Goal: Check status: Check status

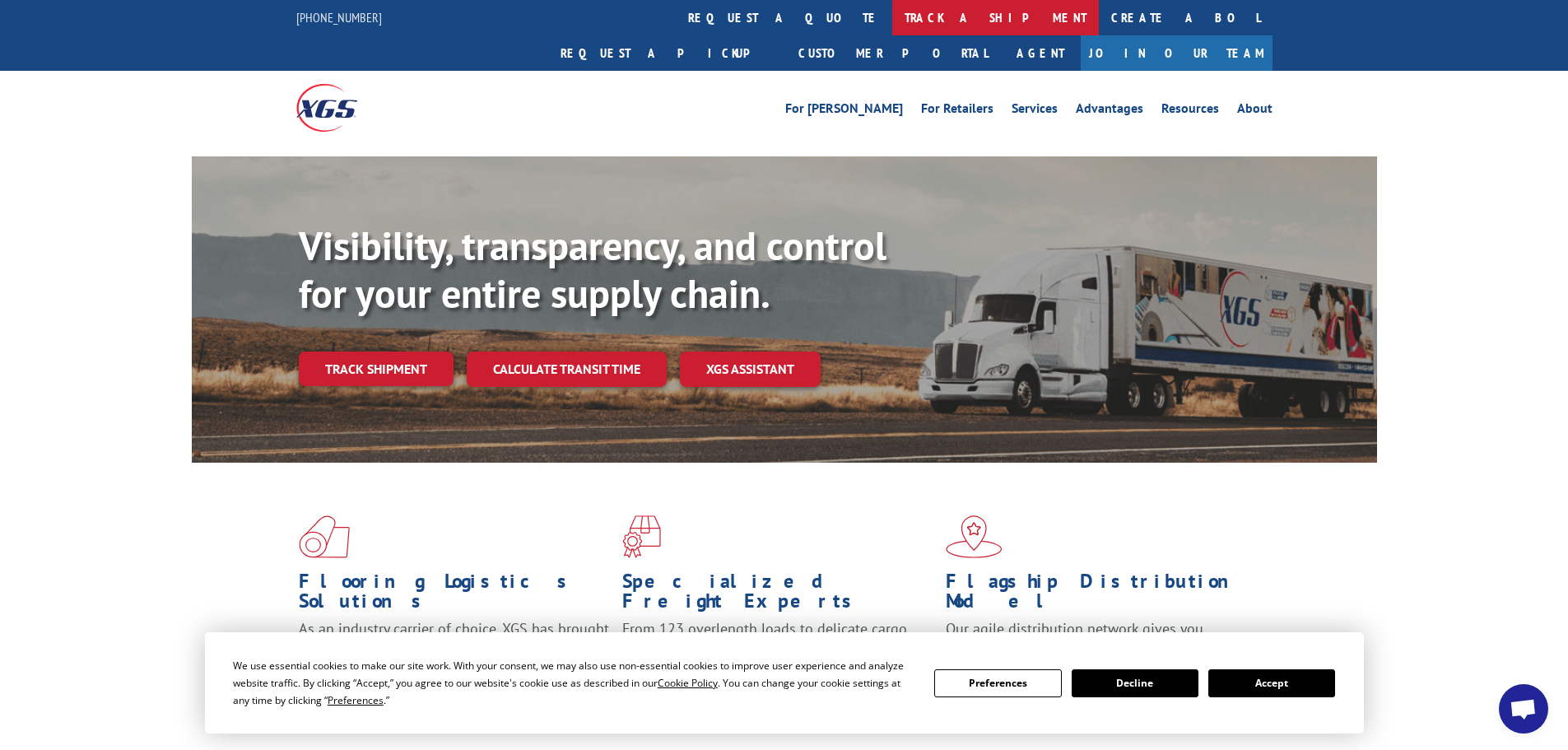
click at [892, 14] on link "track a shipment" at bounding box center [995, 17] width 207 height 35
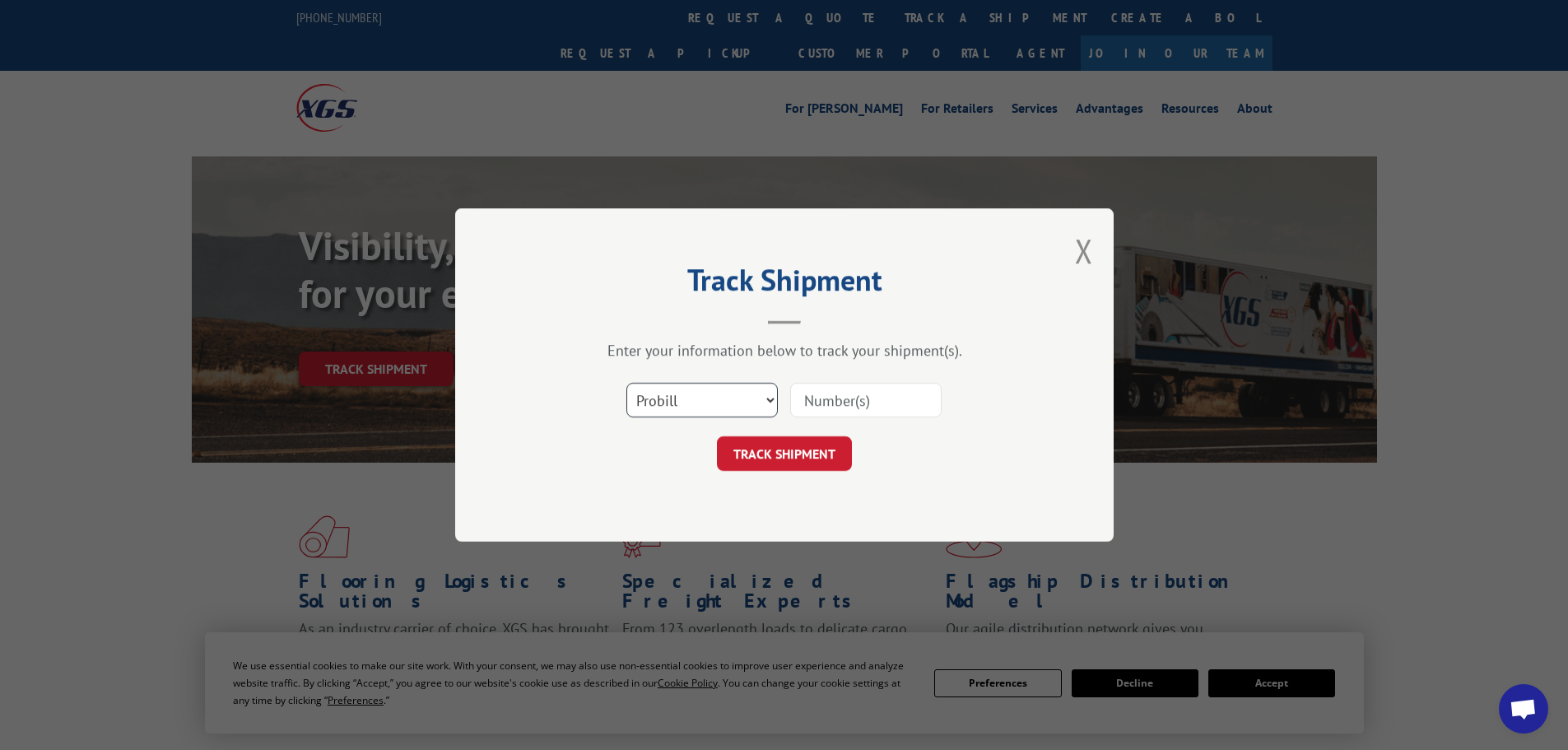
click at [734, 391] on select "Select category... Probill BOL PO" at bounding box center [702, 400] width 152 height 34
select select "bol"
click at [626, 383] on select "Select category... Probill BOL PO" at bounding box center [702, 400] width 152 height 34
click at [830, 400] on input at bounding box center [865, 400] width 152 height 34
paste input "936478"
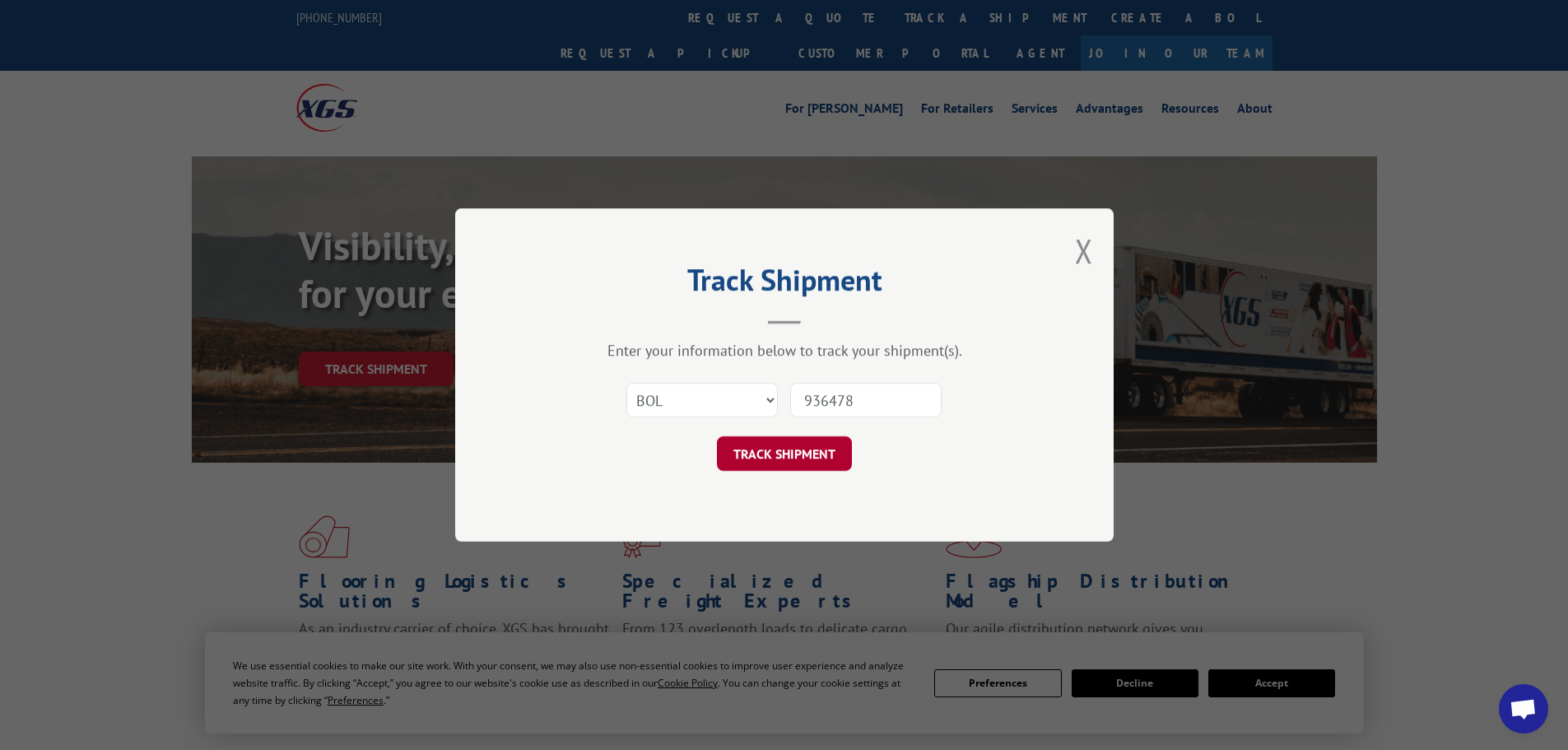
type input "936478"
click at [794, 451] on button "TRACK SHIPMENT" at bounding box center [784, 454] width 135 height 34
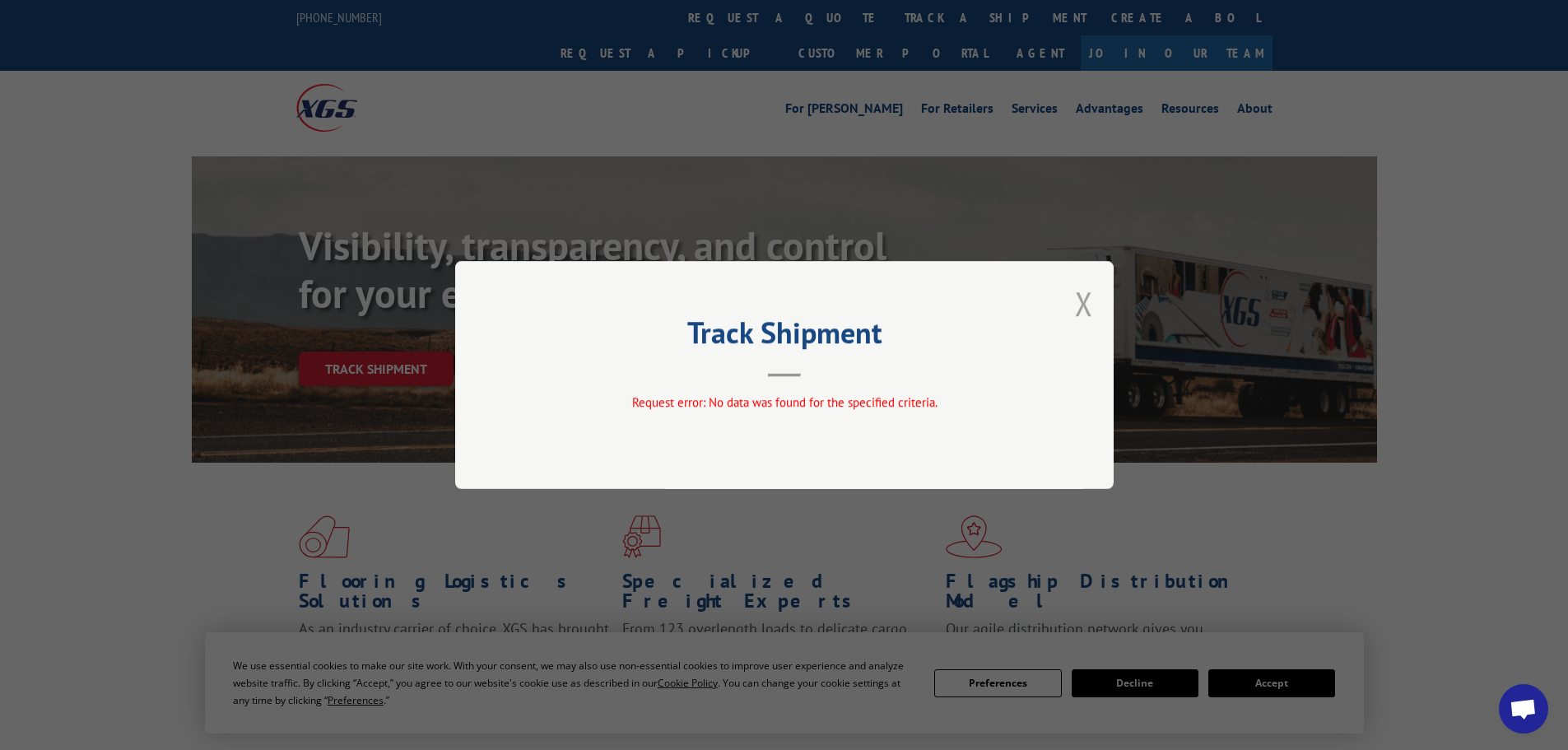
click at [1083, 304] on button "Close modal" at bounding box center [1083, 303] width 18 height 44
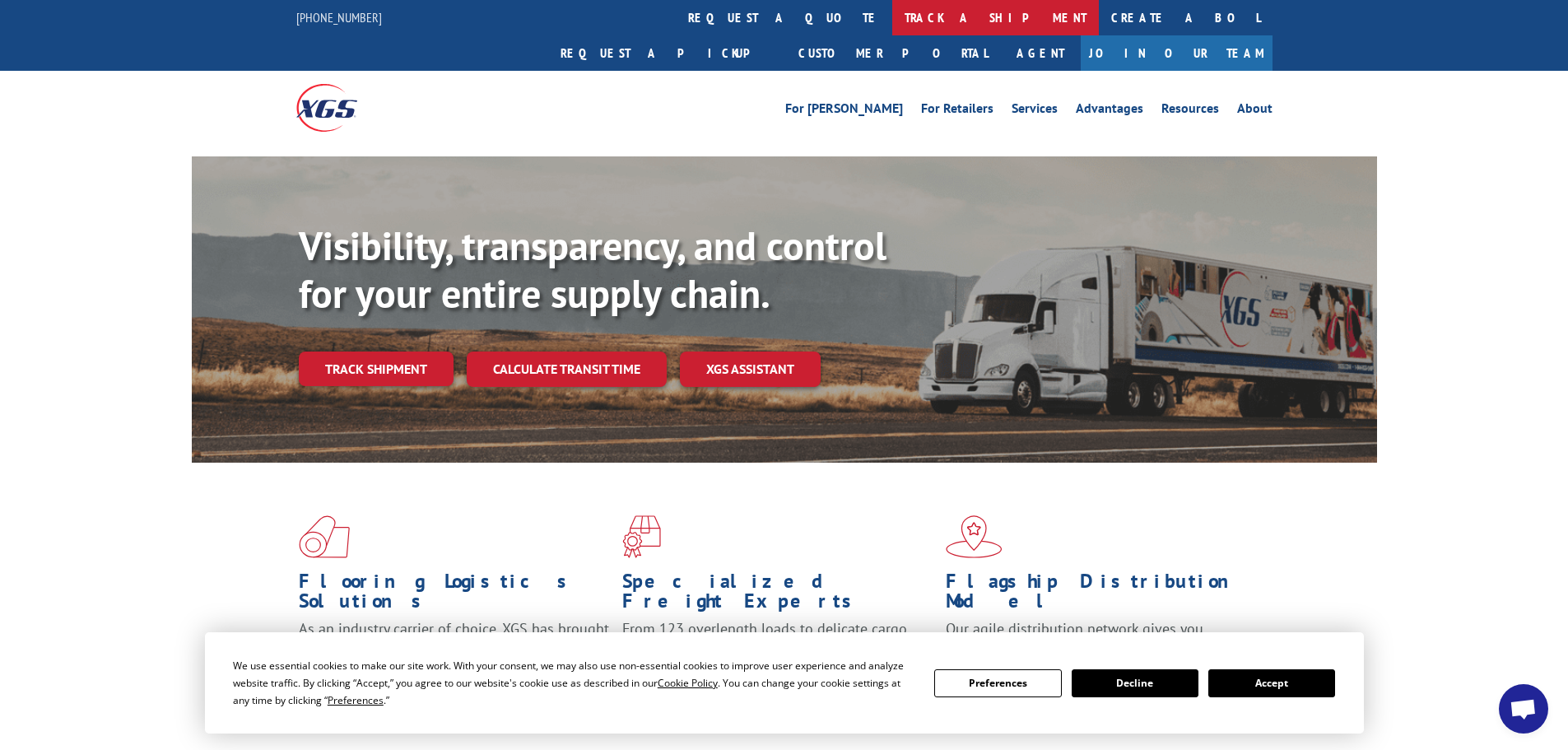
click at [892, 27] on link "track a shipment" at bounding box center [995, 17] width 207 height 35
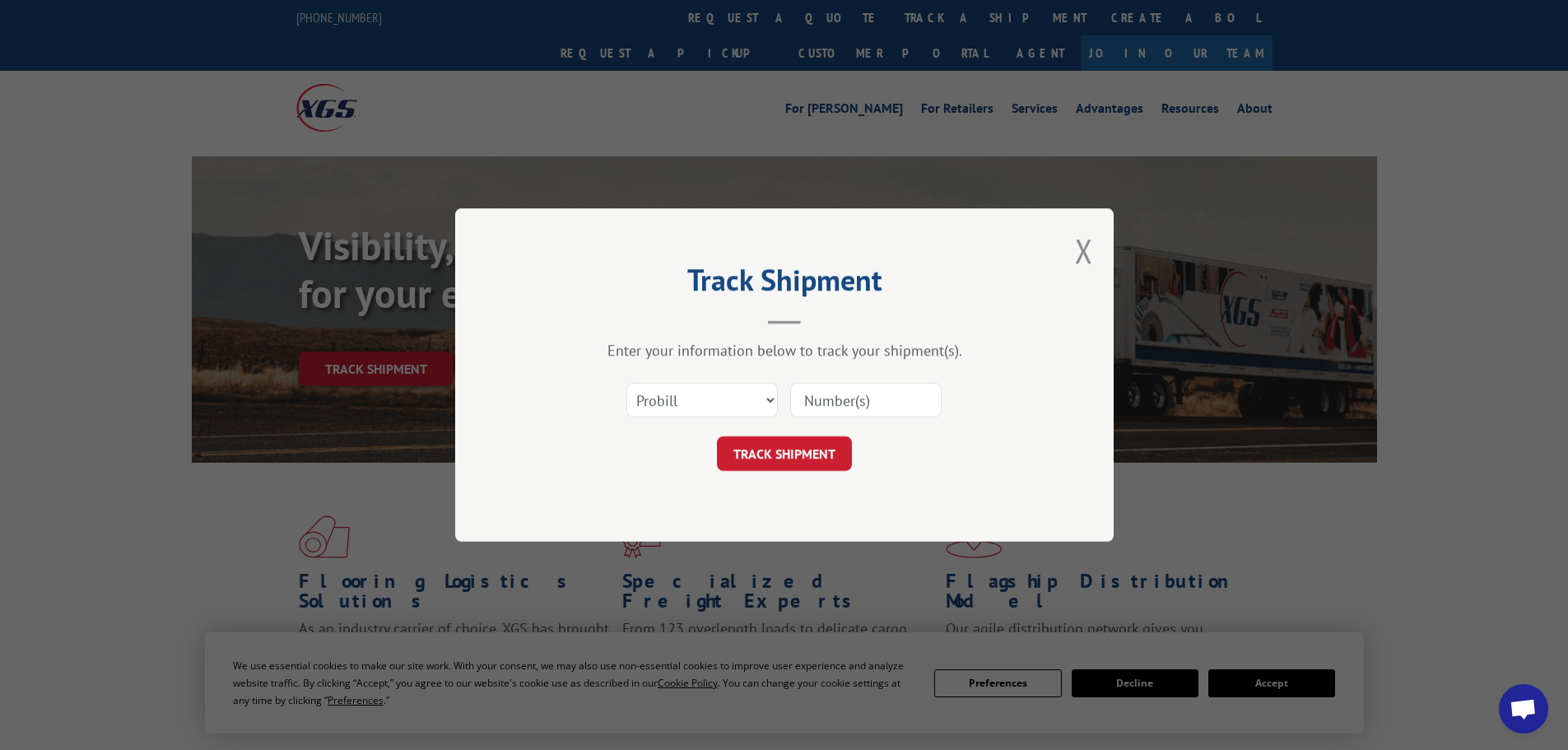
paste input "936478"
type input "936478"
click at [805, 443] on button "TRACK SHIPMENT" at bounding box center [784, 454] width 135 height 34
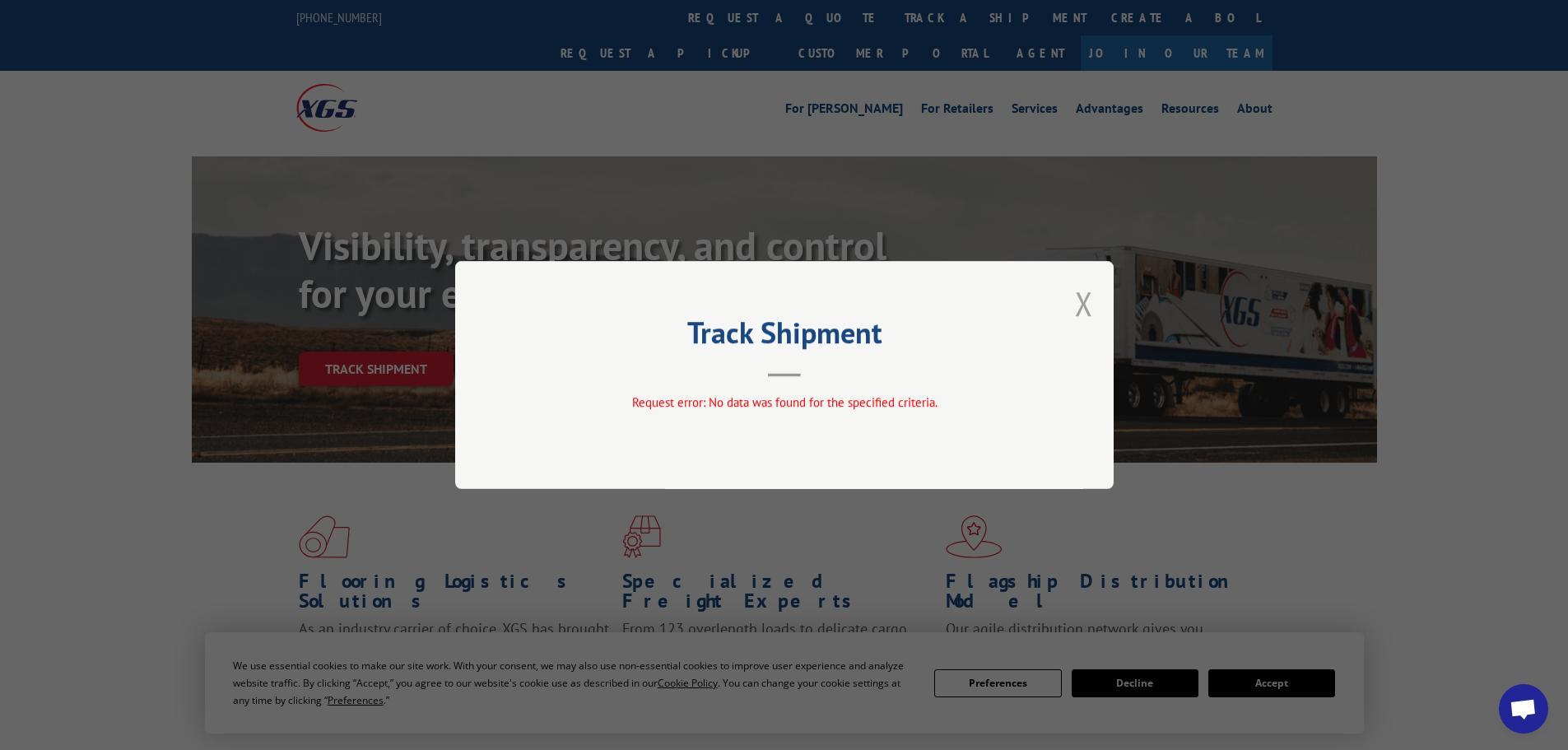
click at [1088, 293] on button "Close modal" at bounding box center [1083, 303] width 18 height 44
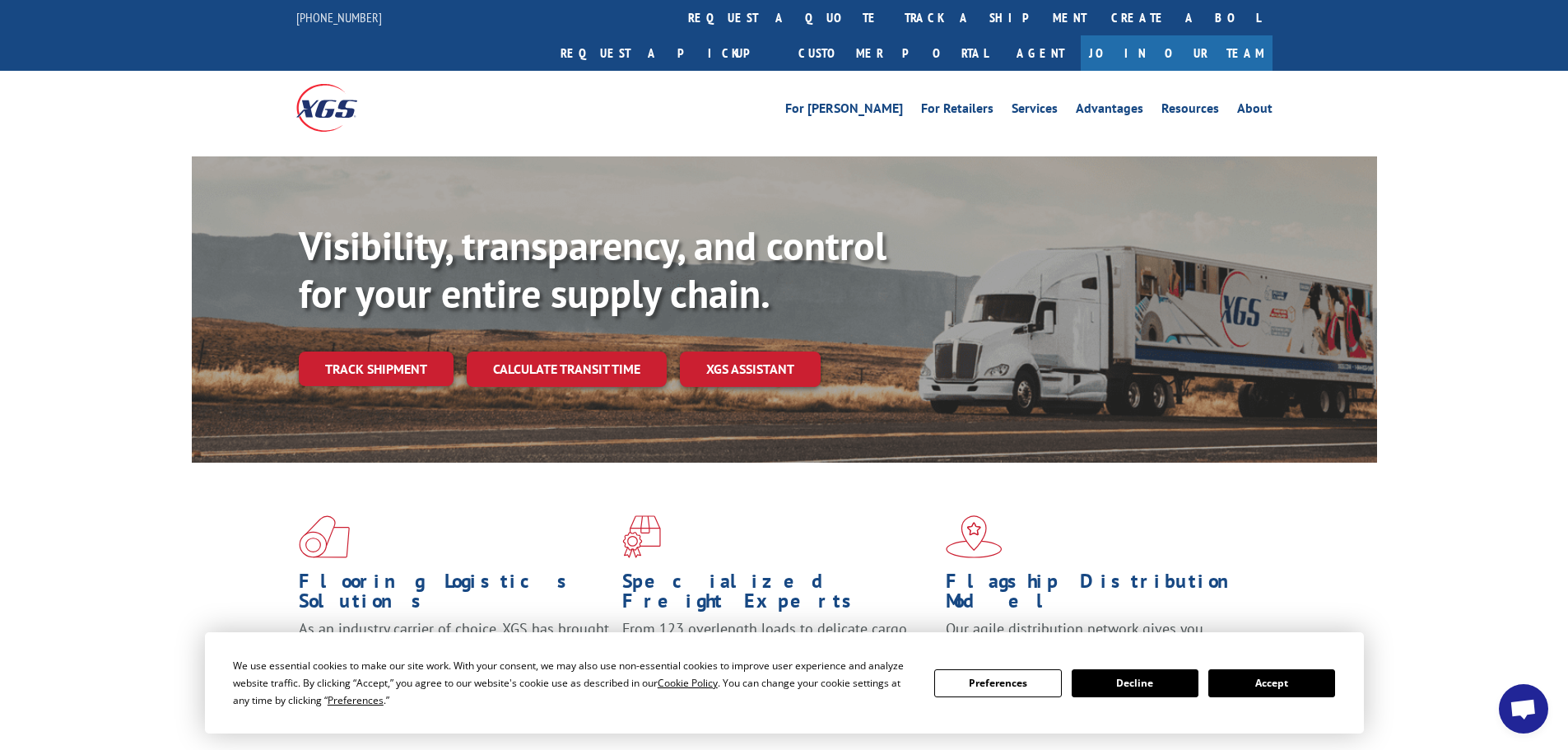
click at [892, 33] on link "track a shipment" at bounding box center [995, 17] width 207 height 35
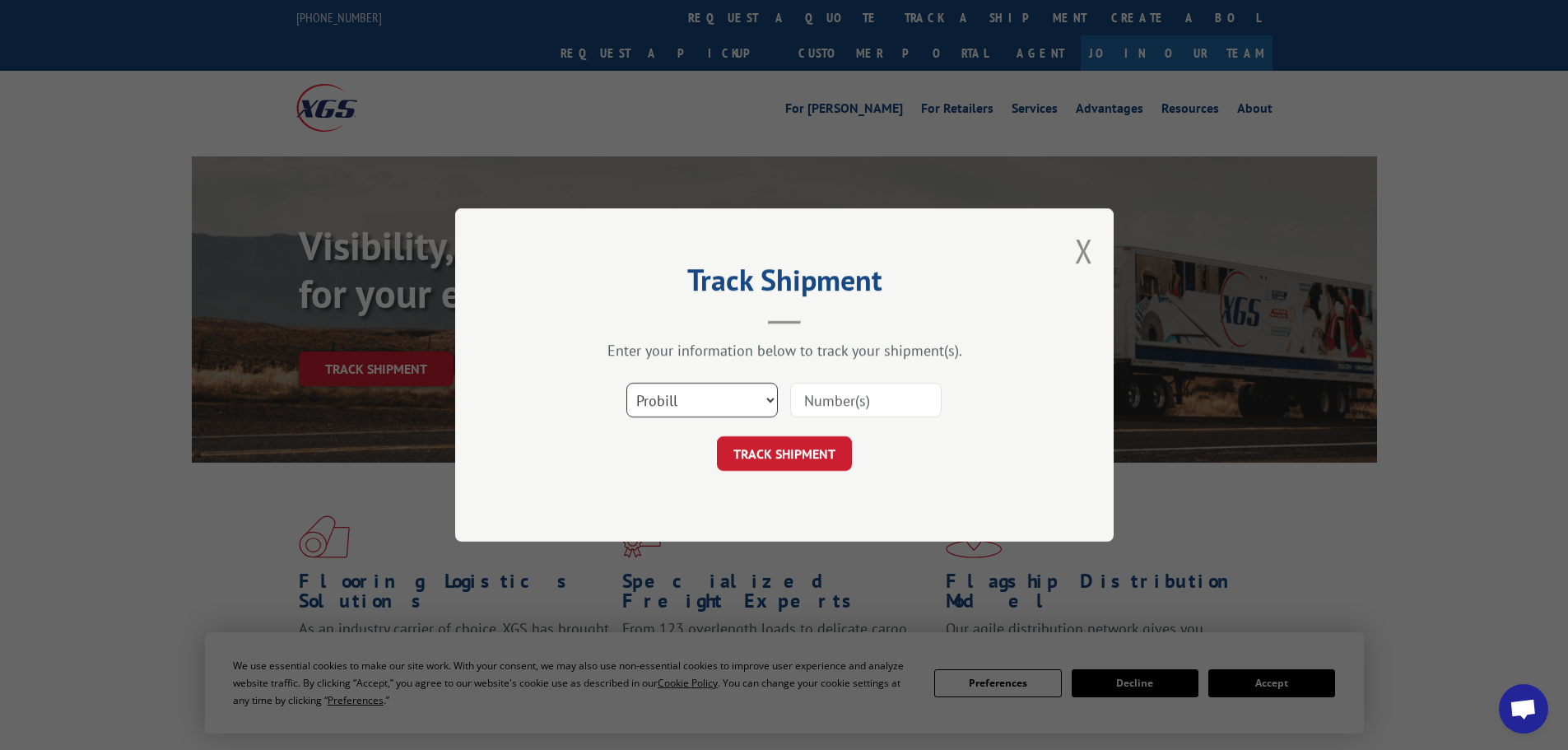
click at [744, 390] on select "Select category... Probill BOL PO" at bounding box center [702, 400] width 152 height 34
select select "po"
click at [626, 383] on select "Select category... Probill BOL PO" at bounding box center [702, 400] width 152 height 34
drag, startPoint x: 852, startPoint y: 384, endPoint x: 851, endPoint y: 402, distance: 18.0
click at [852, 384] on input at bounding box center [865, 400] width 152 height 34
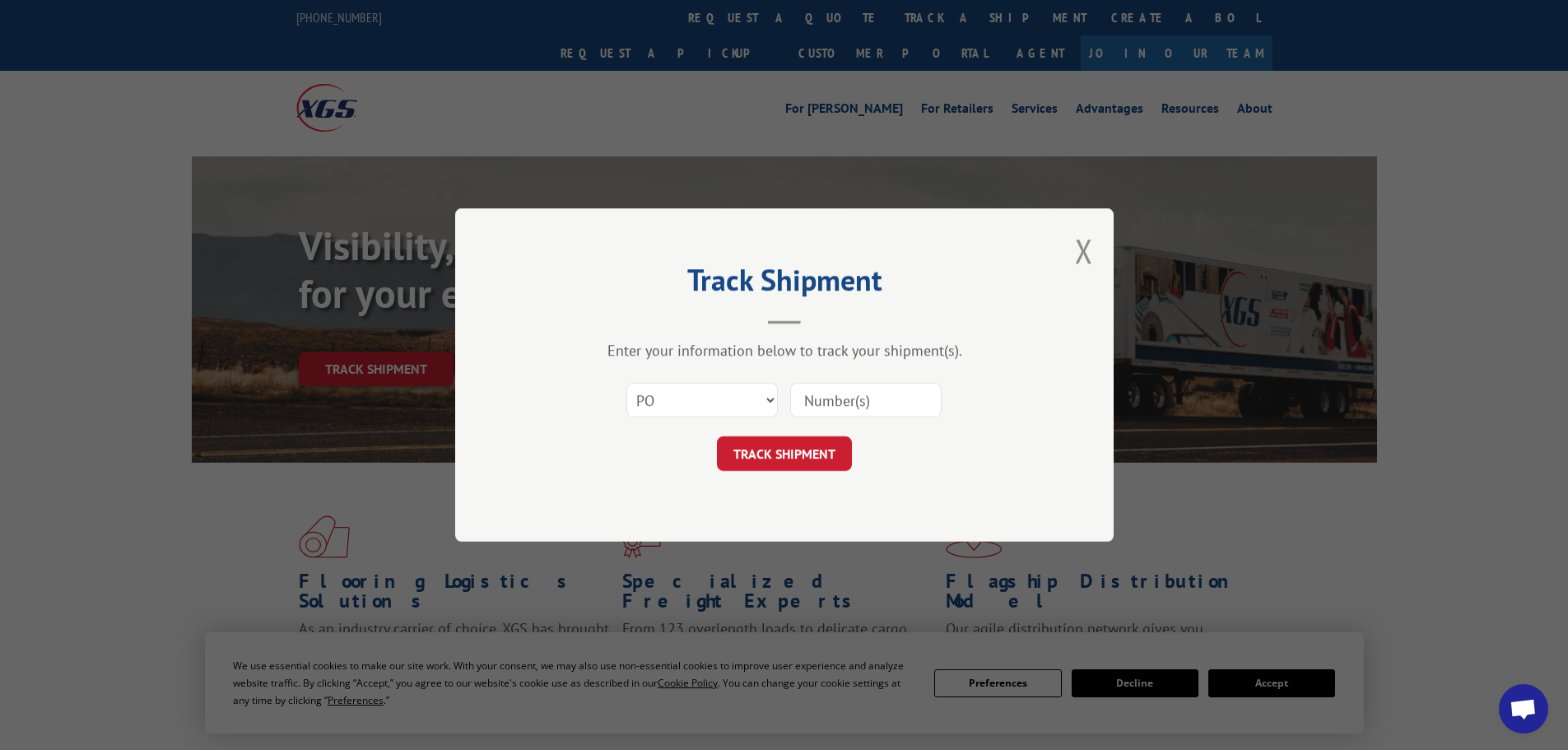
paste input "900022837"
type input "900022837"
click at [799, 457] on button "TRACK SHIPMENT" at bounding box center [784, 454] width 135 height 34
